Goal: Book appointment/travel/reservation

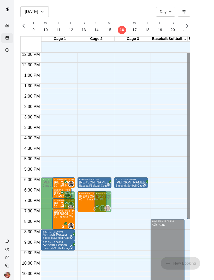
scroll to position [251, 0]
click at [146, 29] on p "18" at bounding box center [147, 29] width 4 height 5
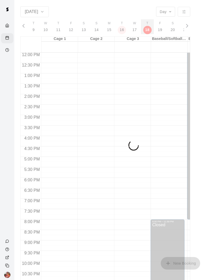
scroll to position [0, 2233]
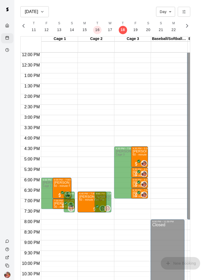
click at [140, 172] on icon "All customers have paid" at bounding box center [138, 171] width 3 height 3
click at [139, 183] on icon "All customers have paid" at bounding box center [138, 182] width 3 height 3
click at [172, 166] on div "12:00 AM – 7:00 AM Closed 8:00 PM – 11:59 PM Closed" at bounding box center [168, 52] width 34 height 501
click at [135, 194] on span "All customers have paid" at bounding box center [136, 195] width 5 height 5
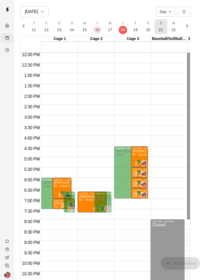
click at [160, 30] on p "21" at bounding box center [161, 29] width 4 height 5
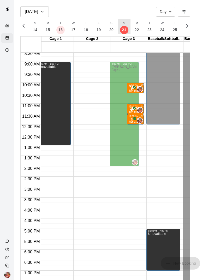
scroll to position [161, 5]
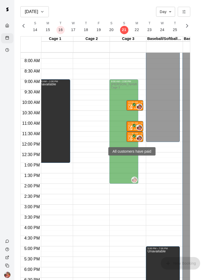
click at [134, 135] on icon "All customers have paid" at bounding box center [134, 135] width 3 height 3
click at [132, 136] on span "All customers have paid" at bounding box center [131, 138] width 5 height 5
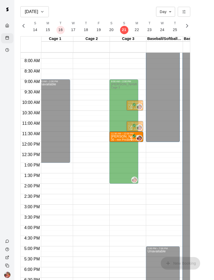
click at [132, 136] on span "All customers have paid" at bounding box center [131, 138] width 5 height 5
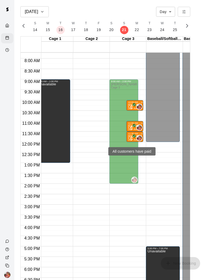
click at [133, 138] on span "All customers have paid" at bounding box center [131, 138] width 5 height 5
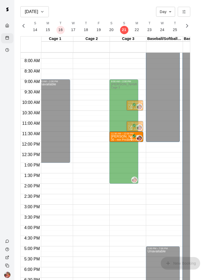
click at [133, 137] on span "All customers have paid" at bounding box center [131, 138] width 5 height 5
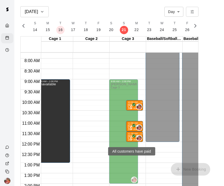
click at [131, 139] on span "All customers have paid" at bounding box center [131, 138] width 5 height 5
click at [131, 136] on span "All customers have paid" at bounding box center [131, 138] width 5 height 5
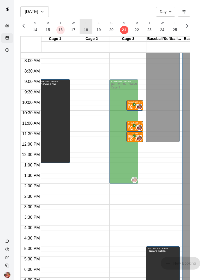
click at [84, 29] on p "18" at bounding box center [86, 29] width 4 height 5
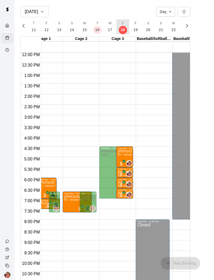
scroll to position [0, 14]
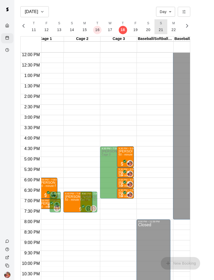
click at [159, 31] on p "21" at bounding box center [161, 29] width 4 height 5
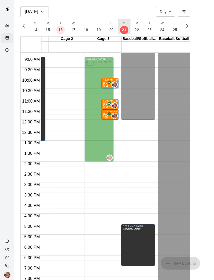
scroll to position [0, 30]
